Goal: Find specific page/section: Find specific page/section

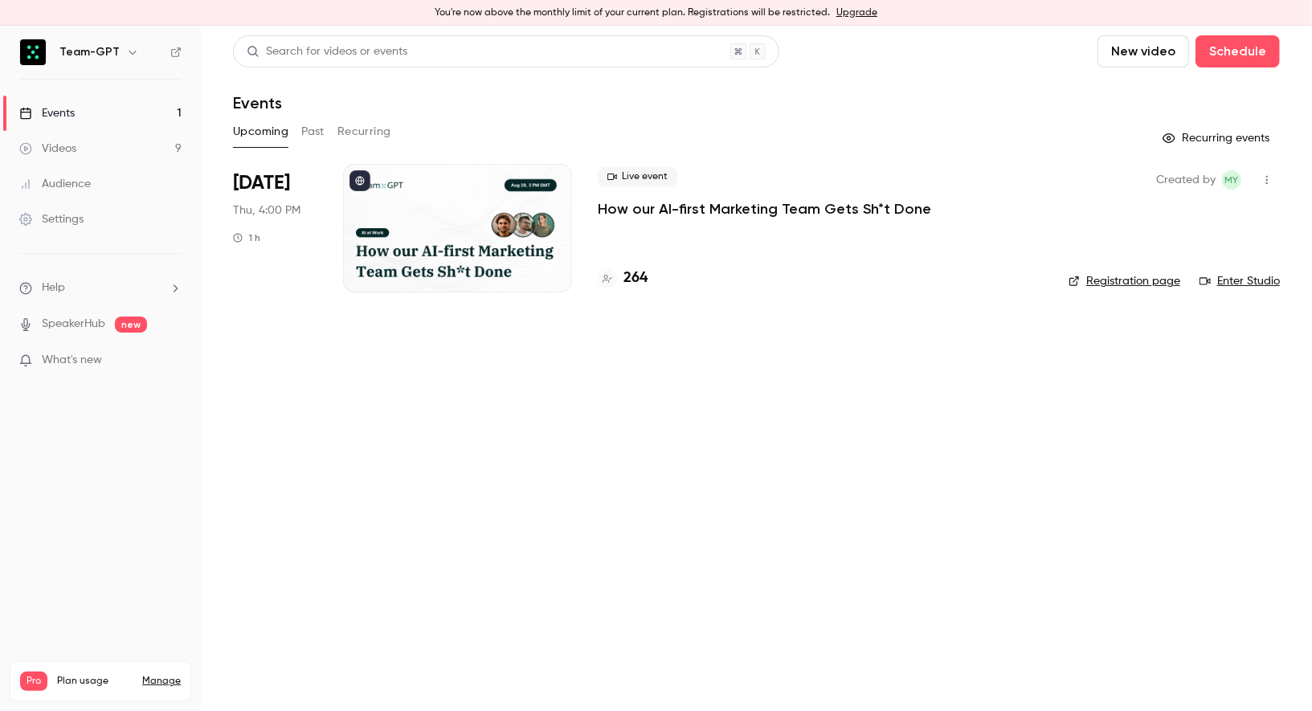
click at [636, 277] on h4 "264" at bounding box center [635, 279] width 24 height 22
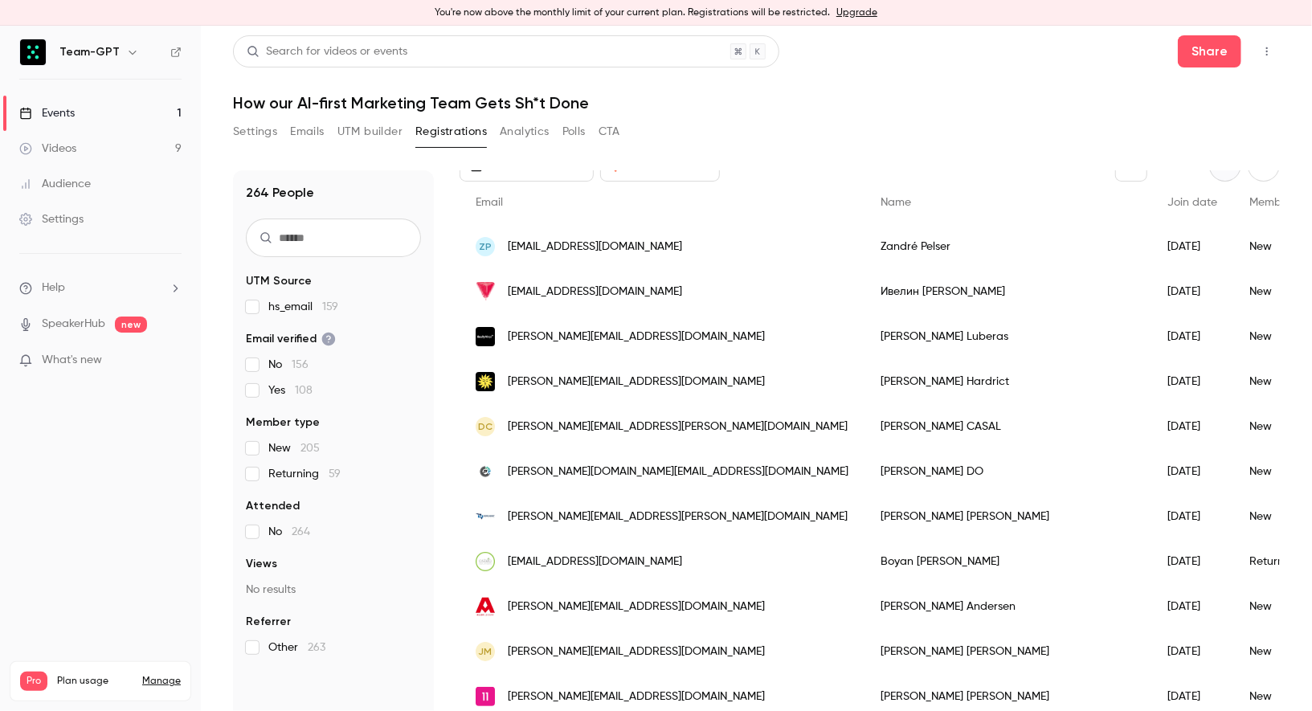
scroll to position [101, 0]
